Goal: Task Accomplishment & Management: Manage account settings

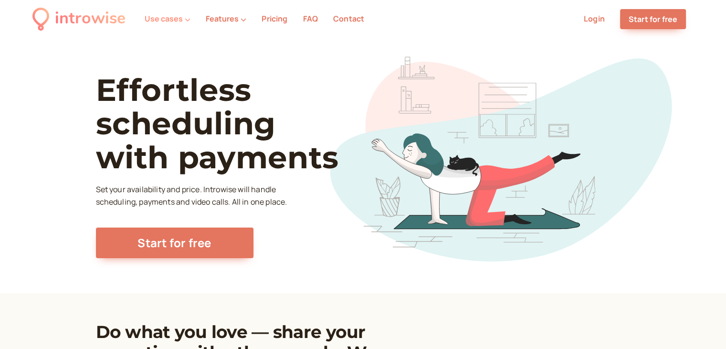
click at [176, 18] on button "Use cases" at bounding box center [168, 18] width 46 height 9
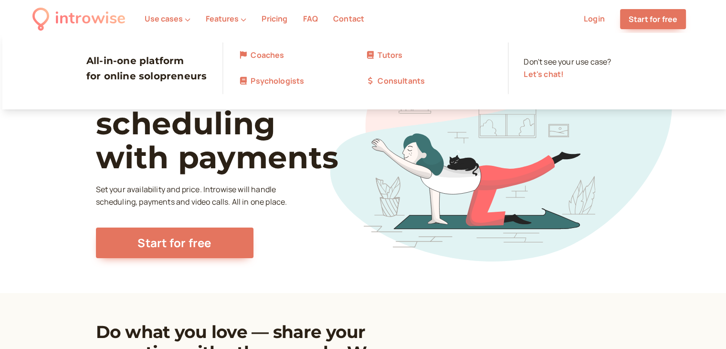
click at [390, 61] on link "Tutors" at bounding box center [428, 55] width 127 height 12
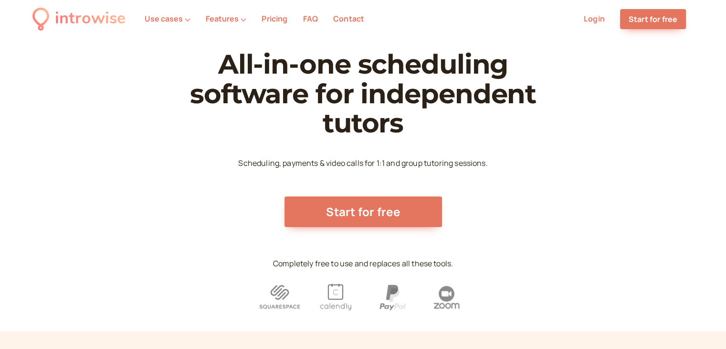
scroll to position [143, 0]
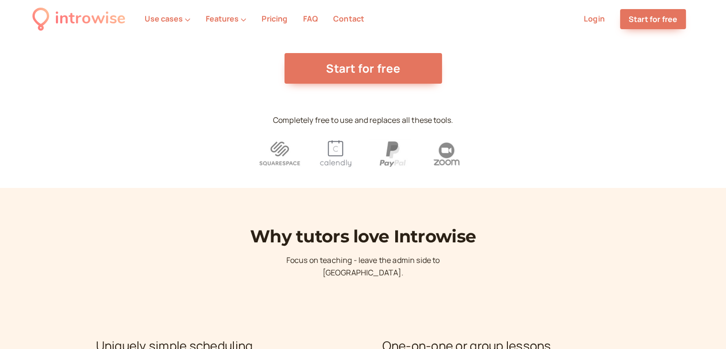
click at [336, 151] on img at bounding box center [335, 153] width 44 height 38
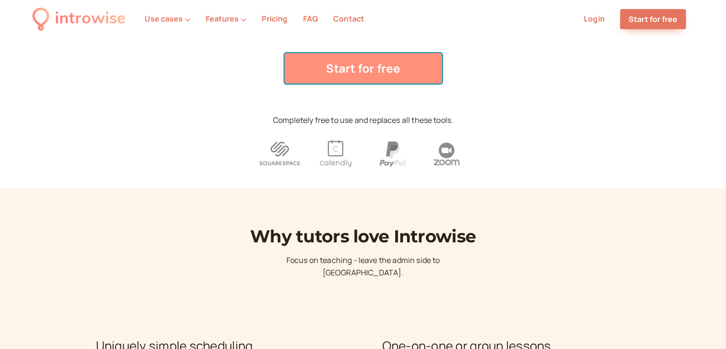
click at [353, 75] on link "Start for free" at bounding box center [364, 68] width 158 height 31
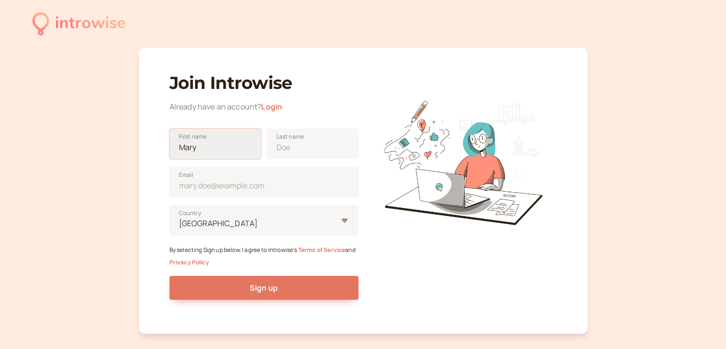
click at [216, 151] on input "First name" at bounding box center [215, 143] width 92 height 31
type input "Mariia"
type input "[PERSON_NAME]"
type input "[EMAIL_ADDRESS][DOMAIN_NAME]"
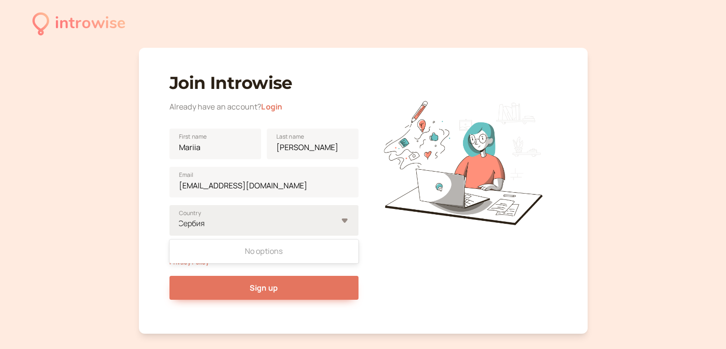
click at [313, 223] on div "Сербия" at bounding box center [257, 223] width 159 height 13
click at [207, 223] on input "Сербия" at bounding box center [192, 223] width 29 height 11
type input "С"
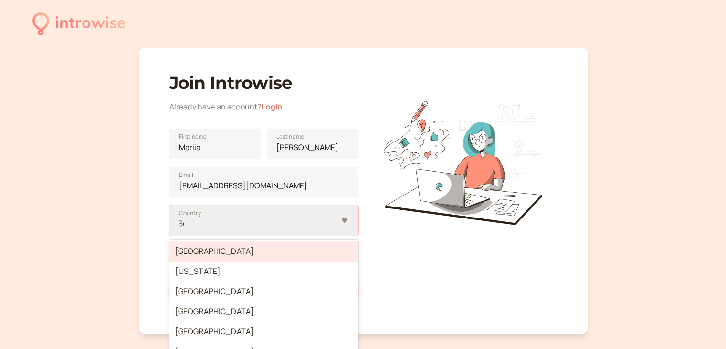
type input "Ser"
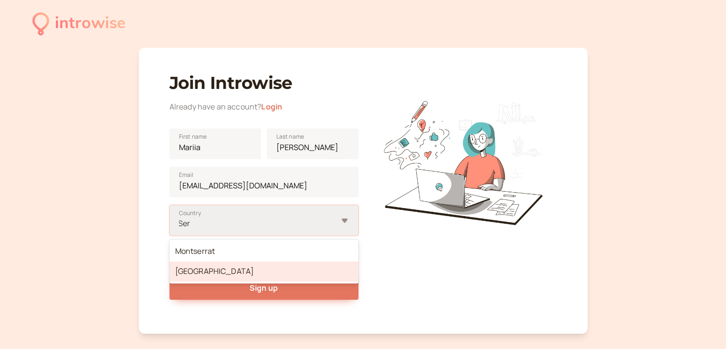
click at [222, 281] on div "Montserrat [GEOGRAPHIC_DATA]" at bounding box center [263, 261] width 189 height 44
click at [192, 229] on input "Ser" at bounding box center [185, 223] width 14 height 11
click at [222, 270] on div "[GEOGRAPHIC_DATA]" at bounding box center [263, 271] width 189 height 20
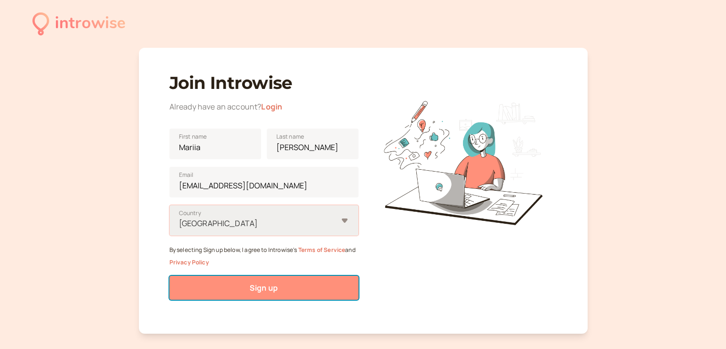
click at [290, 291] on button "Sign up" at bounding box center [263, 287] width 189 height 24
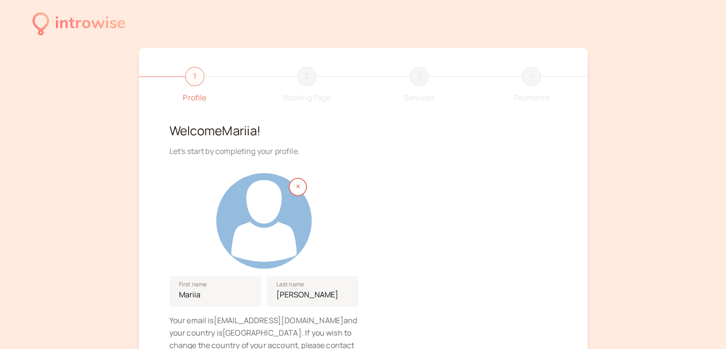
scroll to position [111, 0]
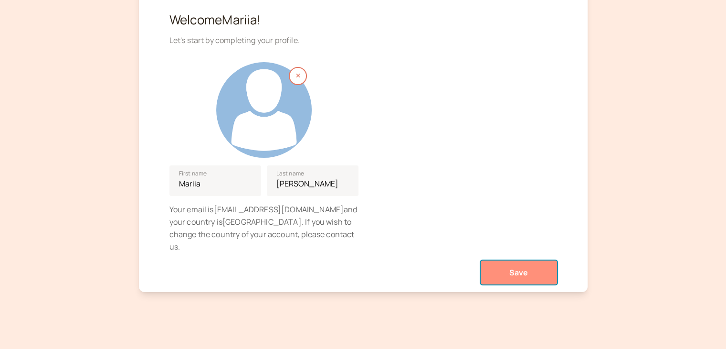
click at [520, 267] on span "Save" at bounding box center [518, 272] width 19 height 11
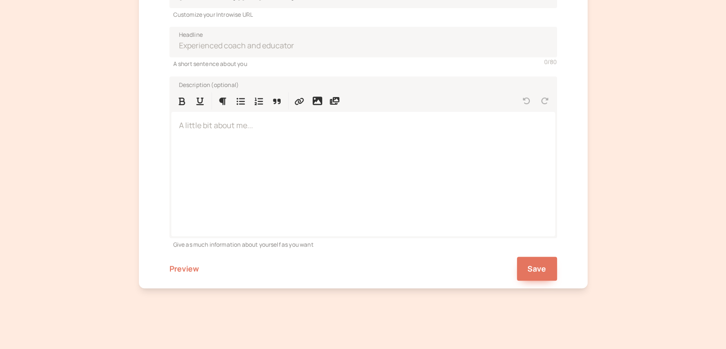
scroll to position [287, 0]
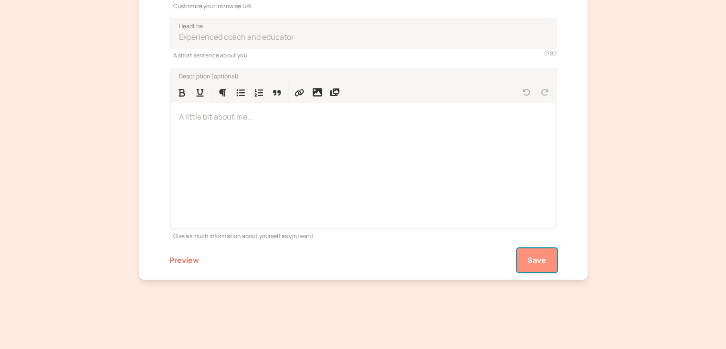
click at [541, 265] on button "Save" at bounding box center [537, 260] width 40 height 24
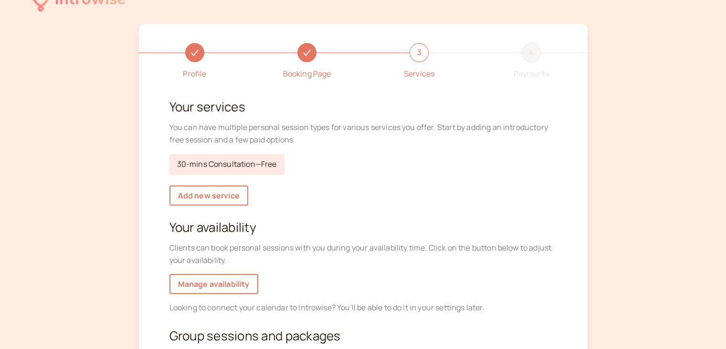
scroll to position [21, 0]
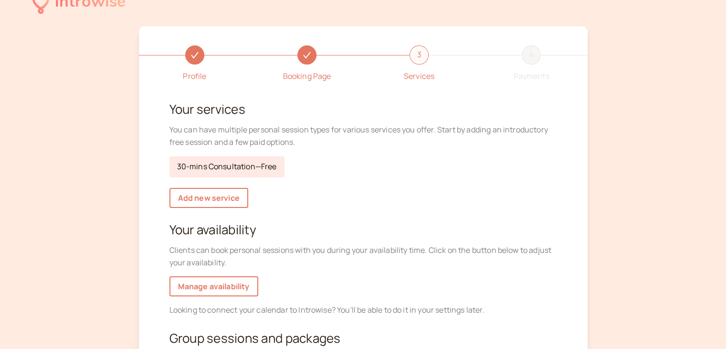
click at [258, 163] on link "30-mins Consultation — Free" at bounding box center [226, 166] width 115 height 21
select select "30"
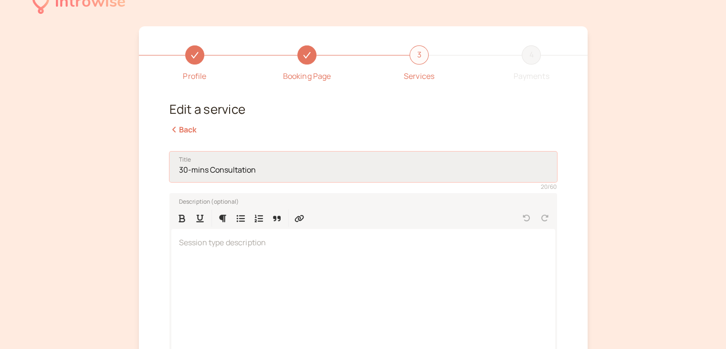
click at [262, 173] on input "30-mins Consultation" at bounding box center [363, 166] width 388 height 31
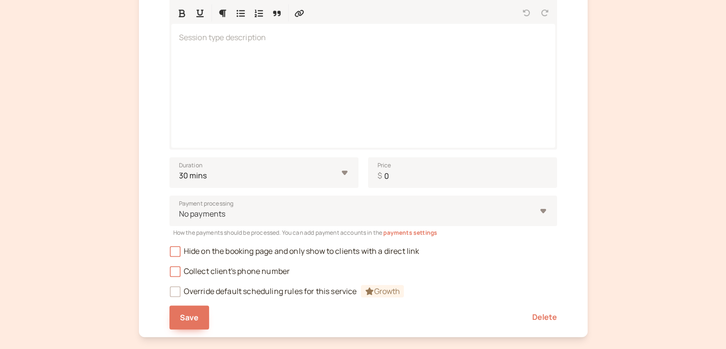
scroll to position [284, 0]
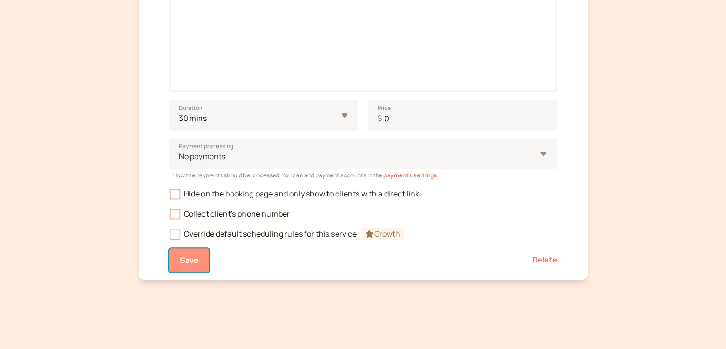
click at [189, 260] on span "Save" at bounding box center [189, 259] width 19 height 11
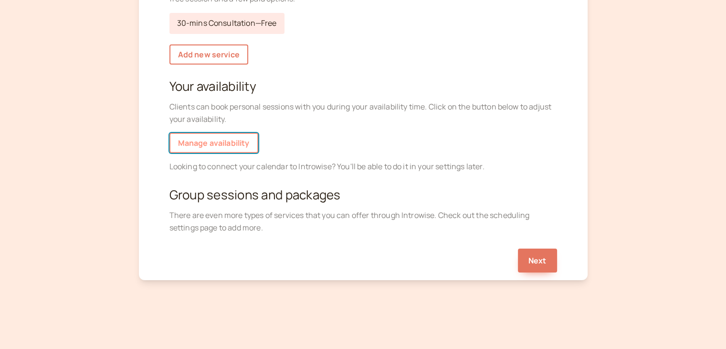
click at [240, 144] on link "Manage availability" at bounding box center [213, 143] width 89 height 20
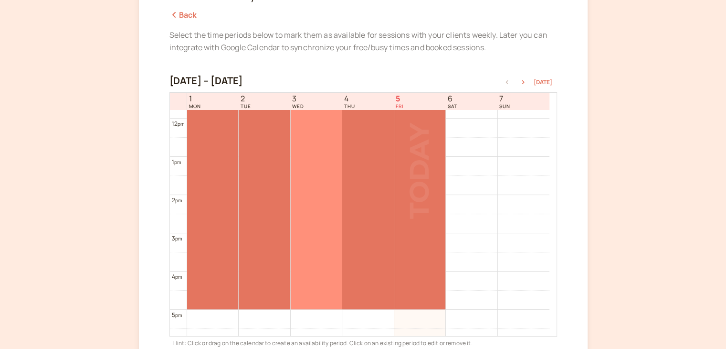
scroll to position [307, 0]
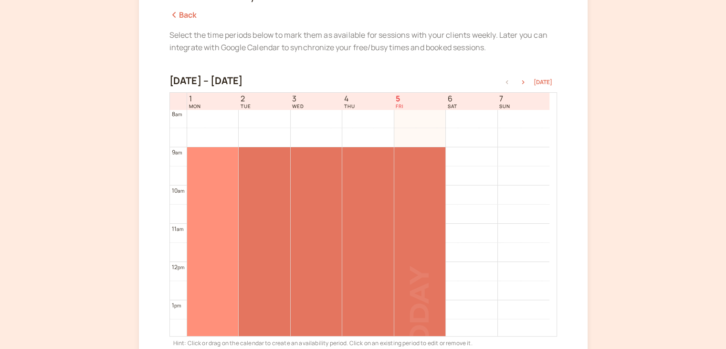
click at [208, 160] on div at bounding box center [212, 299] width 51 height 305
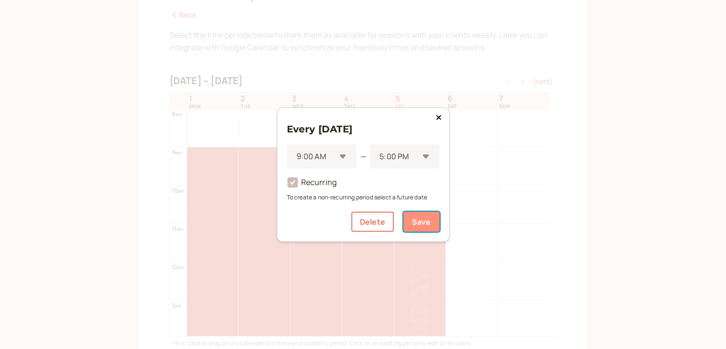
click at [426, 229] on button "Save" at bounding box center [421, 221] width 36 height 20
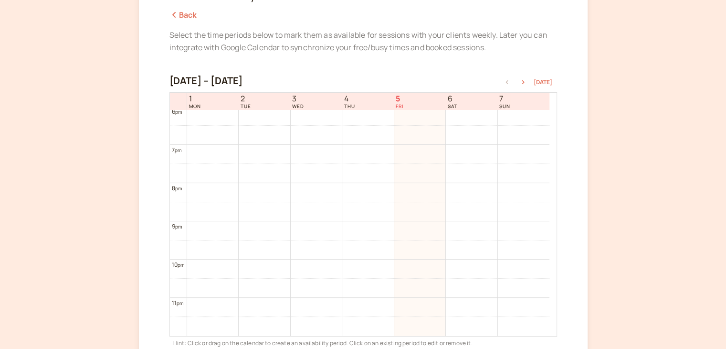
scroll to position [254, 0]
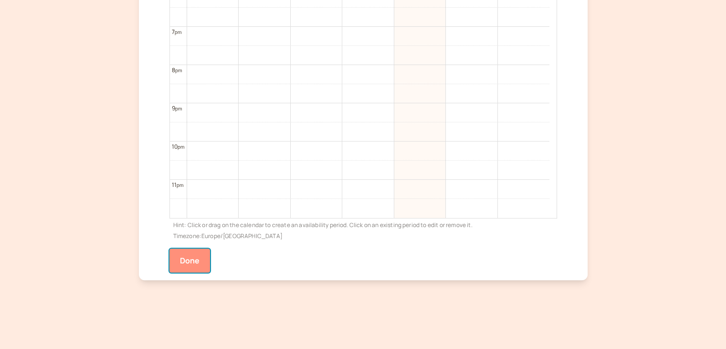
click at [197, 254] on button "Done" at bounding box center [189, 260] width 41 height 24
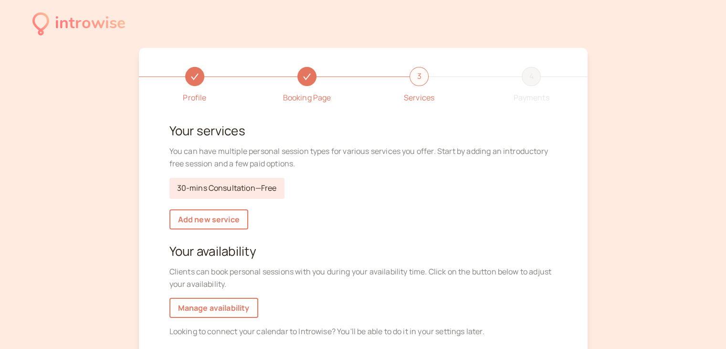
scroll to position [143, 0]
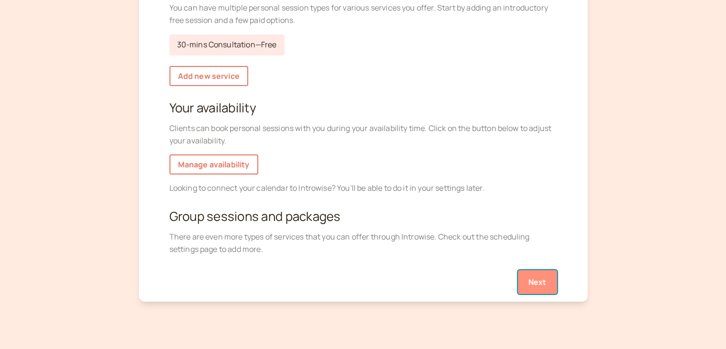
click at [550, 284] on button "Next" at bounding box center [537, 282] width 39 height 24
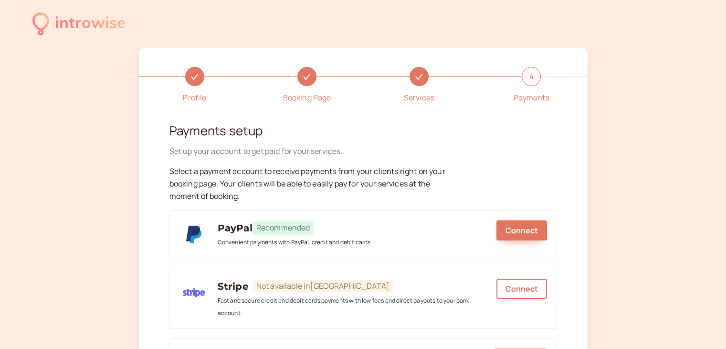
scroll to position [143, 0]
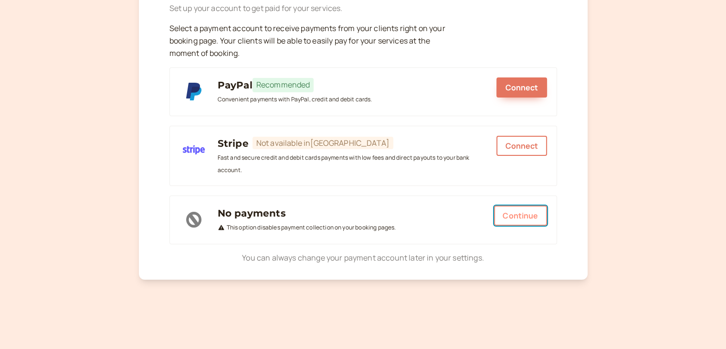
click at [529, 219] on button "Continue" at bounding box center [520, 215] width 53 height 20
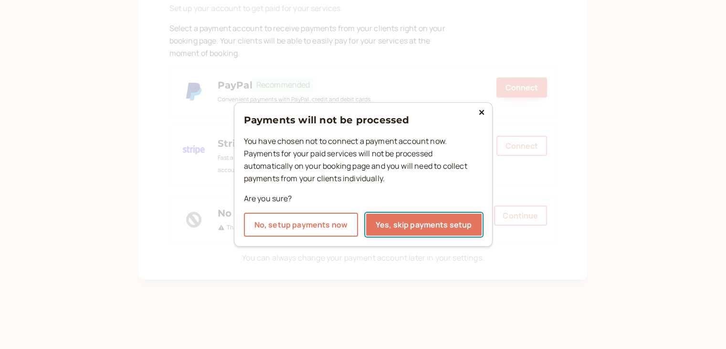
click at [405, 222] on button "Yes, skip payments setup" at bounding box center [423, 224] width 117 height 24
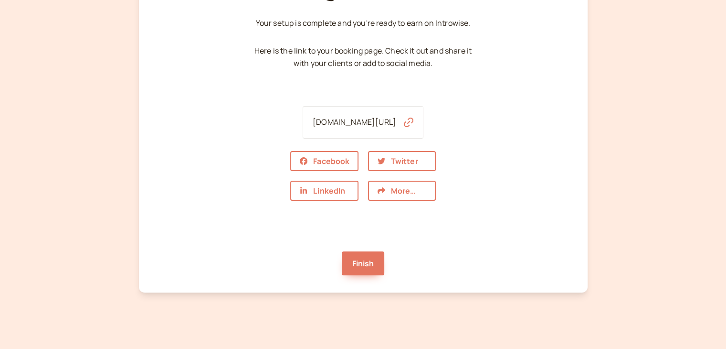
scroll to position [95, 0]
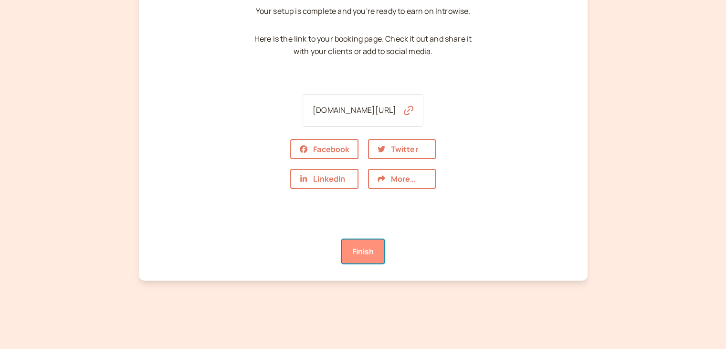
click at [361, 254] on link "Finish" at bounding box center [363, 251] width 43 height 24
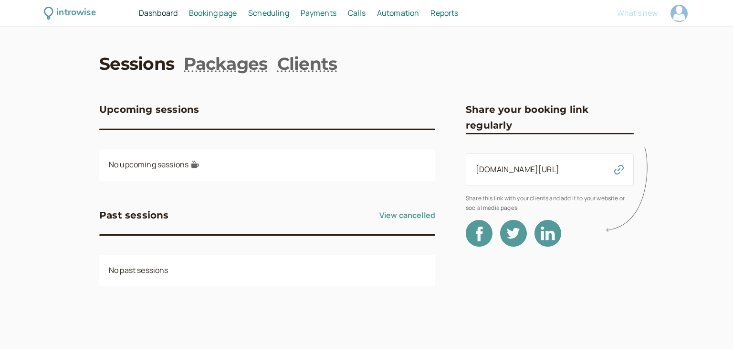
click at [651, 63] on div "introwise Dashboard Dashboard Booking page Booking Scheduling Scheduling Paymen…" at bounding box center [366, 174] width 733 height 349
click at [246, 68] on link "Packages" at bounding box center [226, 64] width 84 height 24
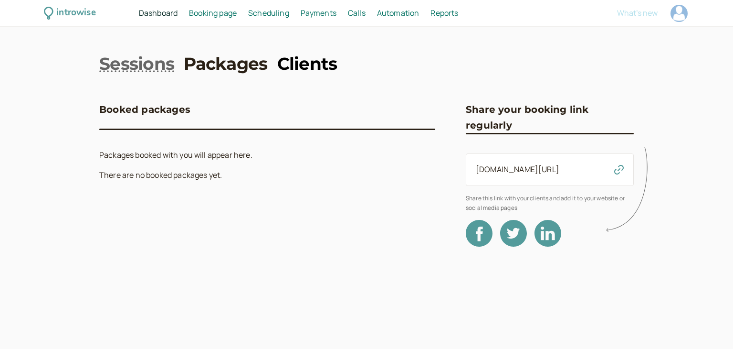
click at [302, 67] on link "Clients" at bounding box center [307, 64] width 60 height 24
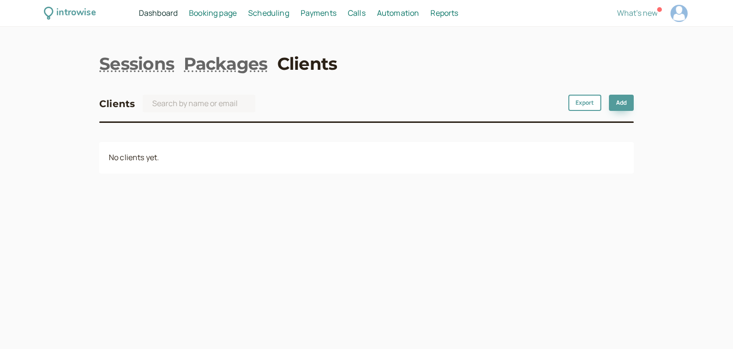
click at [213, 16] on span "Booking page" at bounding box center [213, 13] width 48 height 11
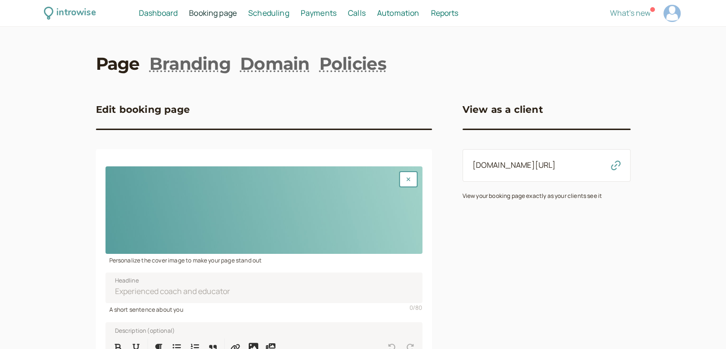
click at [267, 13] on span "Scheduling" at bounding box center [268, 13] width 41 height 11
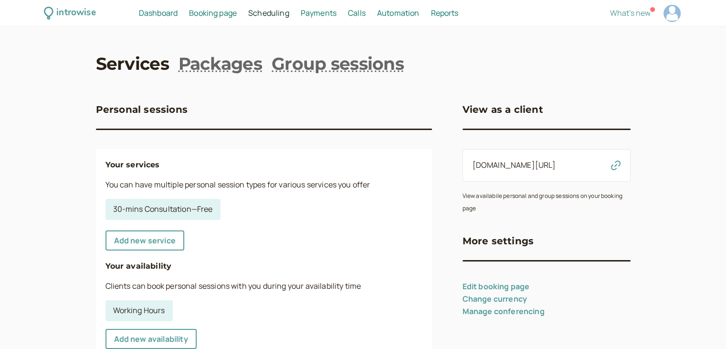
click at [163, 11] on span "Dashboard" at bounding box center [158, 13] width 39 height 11
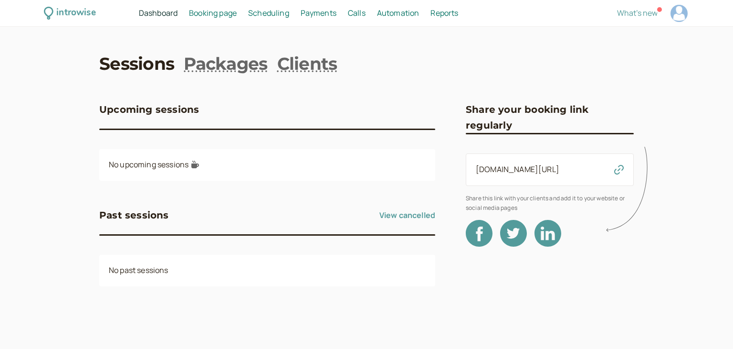
click at [190, 108] on h3 "Upcoming sessions" at bounding box center [149, 109] width 100 height 15
click at [85, 13] on div "introwise" at bounding box center [75, 13] width 39 height 15
click at [392, 21] on div "introwise Dashboard Dashboard Booking page Booking Scheduling Scheduling Paymen…" at bounding box center [366, 13] width 733 height 27
click at [365, 14] on span "Calls" at bounding box center [357, 13] width 18 height 11
